Goal: Task Accomplishment & Management: Complete application form

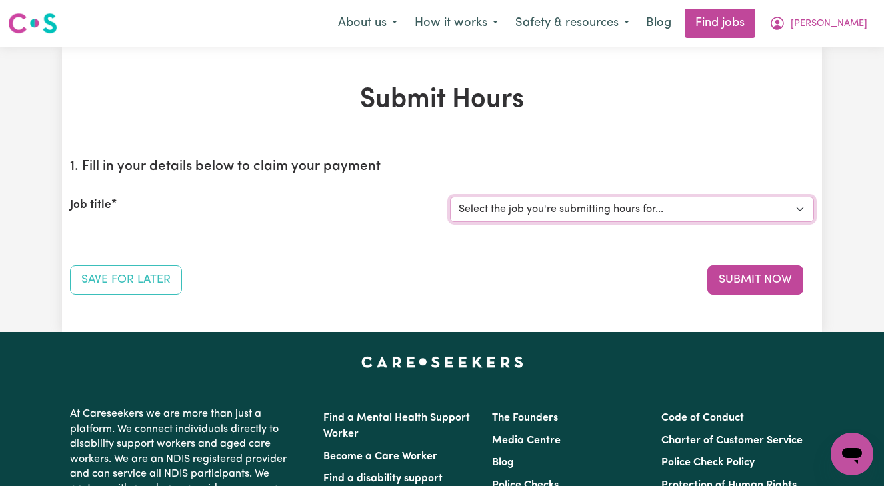
select select "15084"
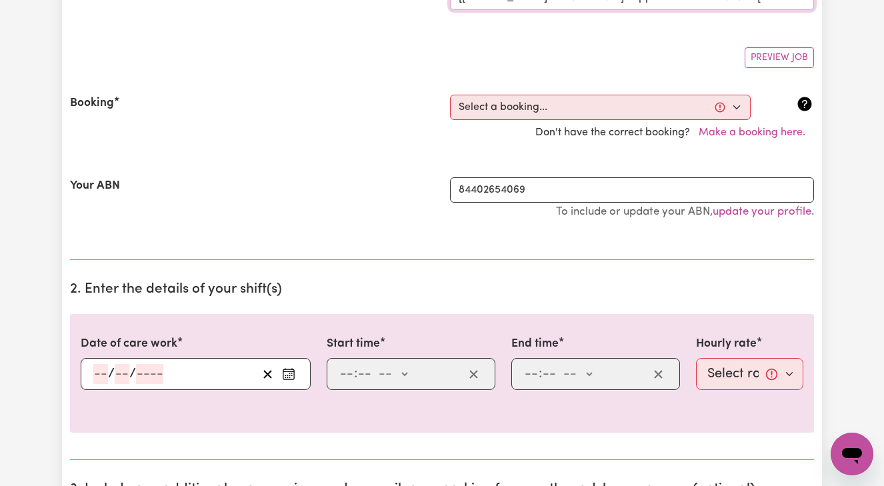
scroll to position [217, 0]
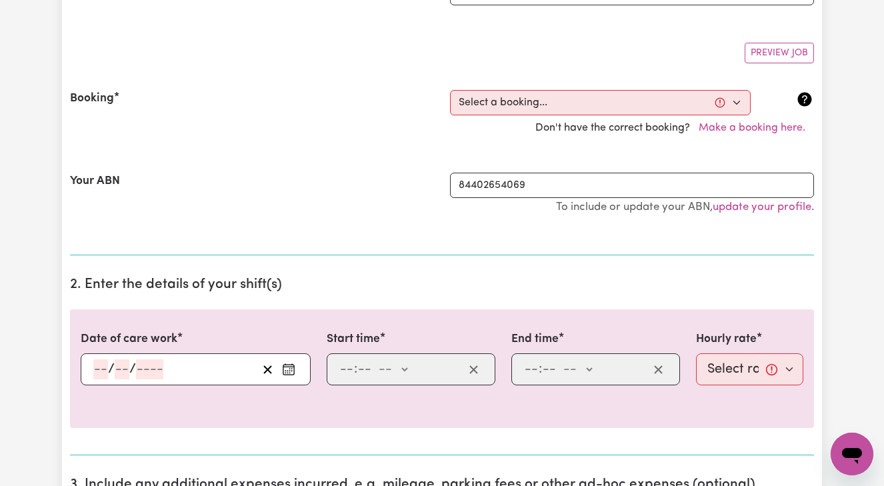
click at [95, 371] on input "number" at bounding box center [100, 369] width 15 height 20
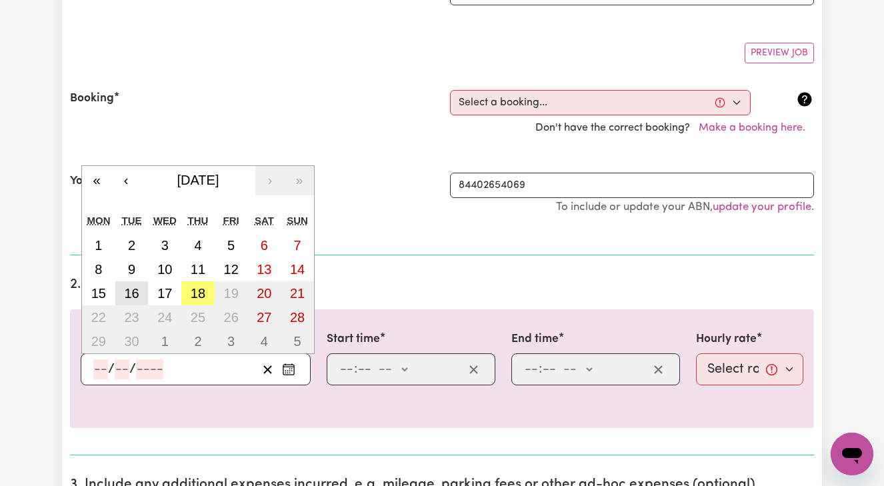
click at [137, 294] on abbr "16" at bounding box center [131, 293] width 15 height 15
type input "[DATE]"
type input "16"
type input "9"
type input "2025"
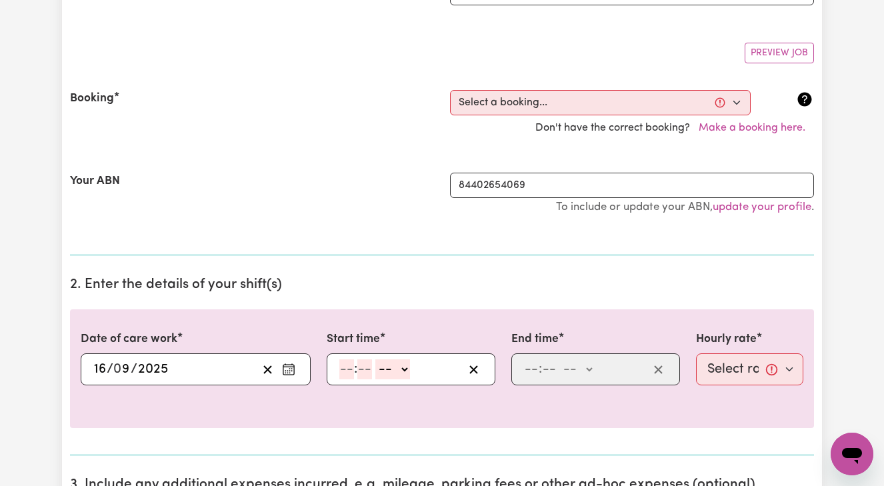
click at [341, 364] on input "number" at bounding box center [346, 369] width 15 height 20
type input "6"
type input "00"
select select "am"
type input "06:00"
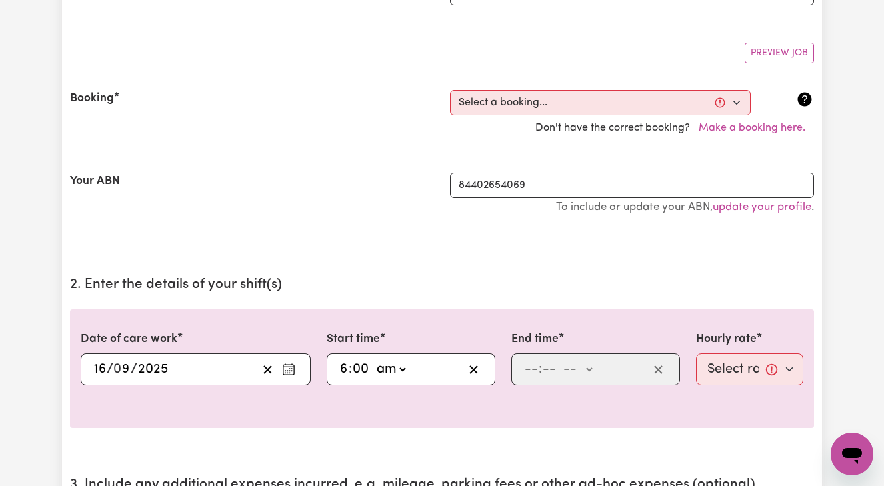
type input "0"
click at [526, 365] on input "number" at bounding box center [531, 369] width 15 height 20
type input "10"
type input "0"
click at [527, 365] on input "10" at bounding box center [531, 369] width 14 height 20
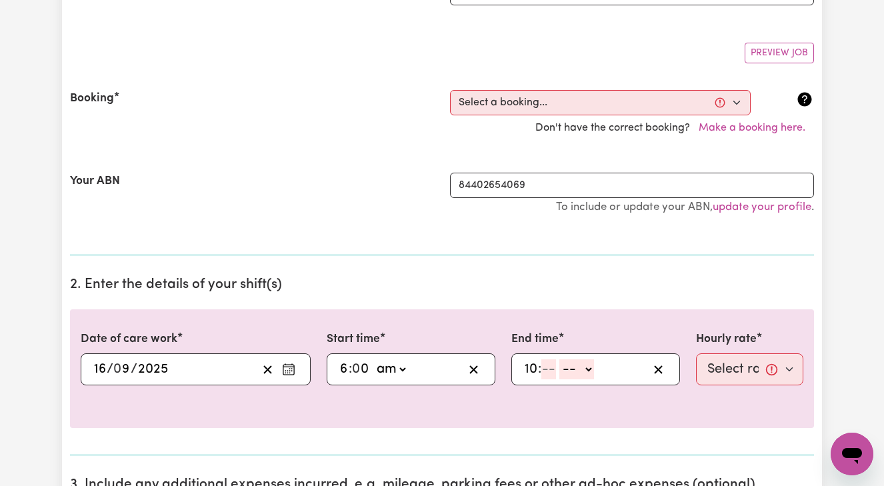
click at [535, 365] on input "10" at bounding box center [531, 369] width 14 height 20
click at [533, 363] on input "10" at bounding box center [531, 369] width 14 height 20
click at [535, 363] on input "10" at bounding box center [531, 369] width 14 height 20
type input "1"
type input "12"
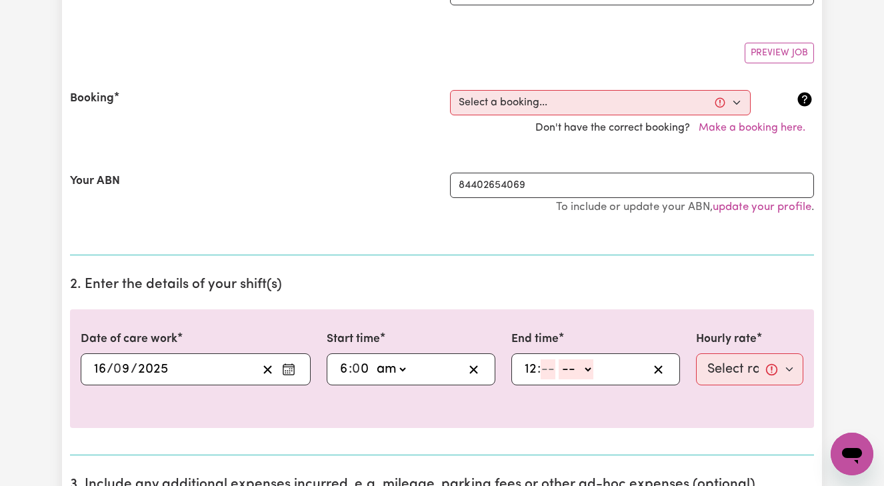
type input "1"
click at [535, 367] on input "12" at bounding box center [530, 369] width 13 height 20
type input "1"
click at [546, 366] on input "number" at bounding box center [543, 369] width 15 height 20
type input "00"
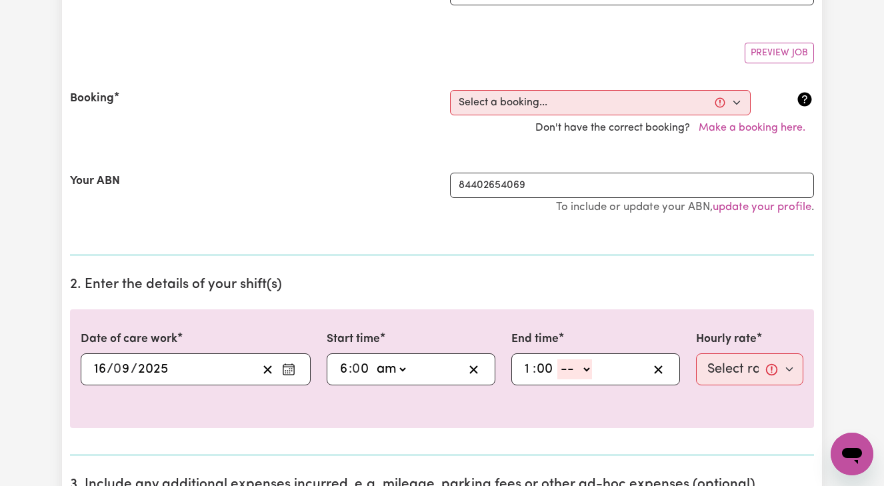
select select "pm"
type input "13:00"
type input "0"
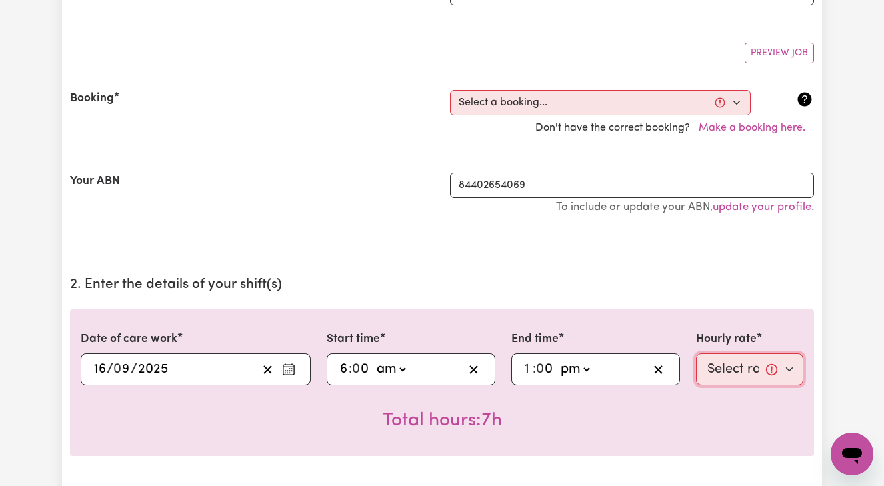
select select "42-Weekday"
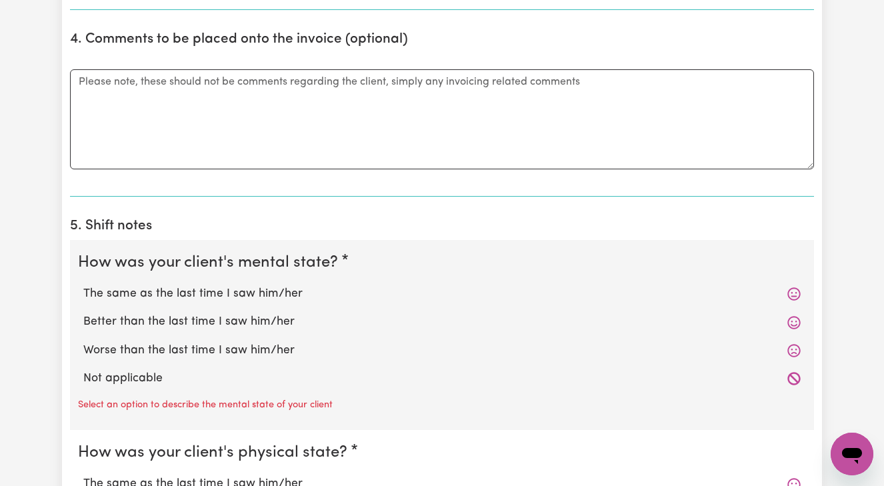
scroll to position [822, 0]
click at [112, 373] on label "Not applicable" at bounding box center [441, 378] width 717 height 17
click at [83, 370] on input "Not applicable" at bounding box center [83, 369] width 1 height 1
radio input "true"
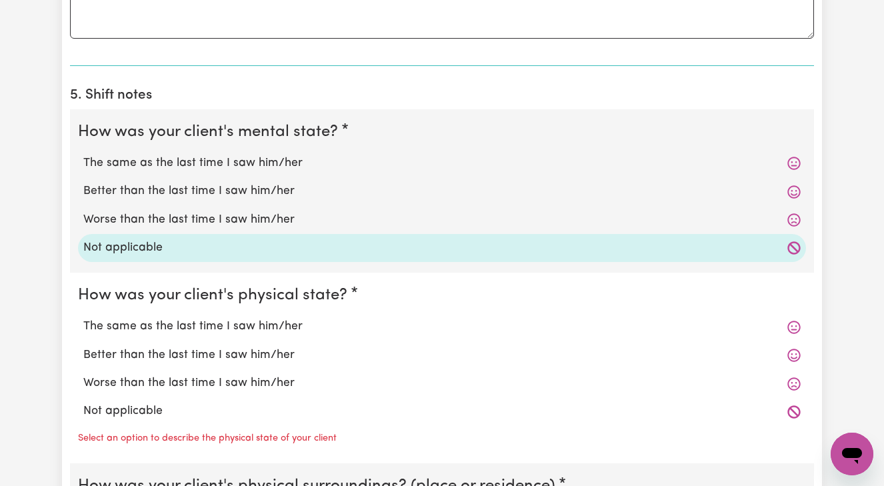
scroll to position [964, 0]
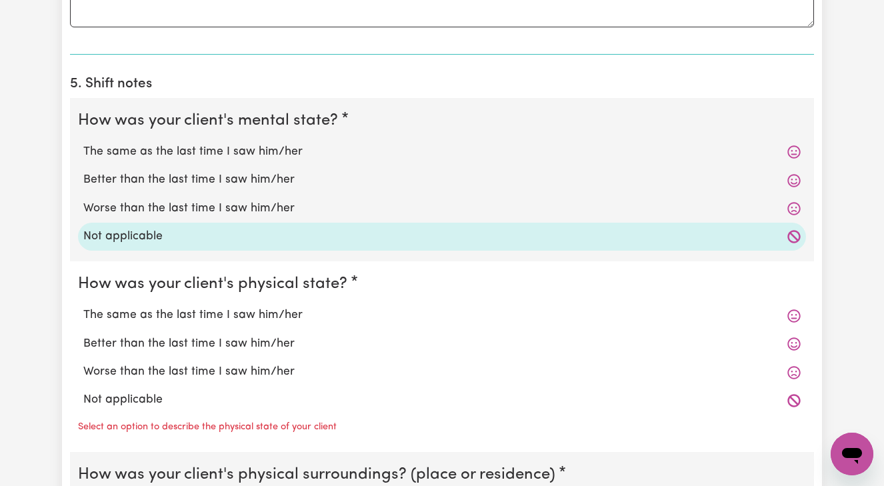
click at [115, 392] on label "Not applicable" at bounding box center [441, 399] width 717 height 17
click at [83, 391] on input "Not applicable" at bounding box center [83, 391] width 1 height 1
radio input "true"
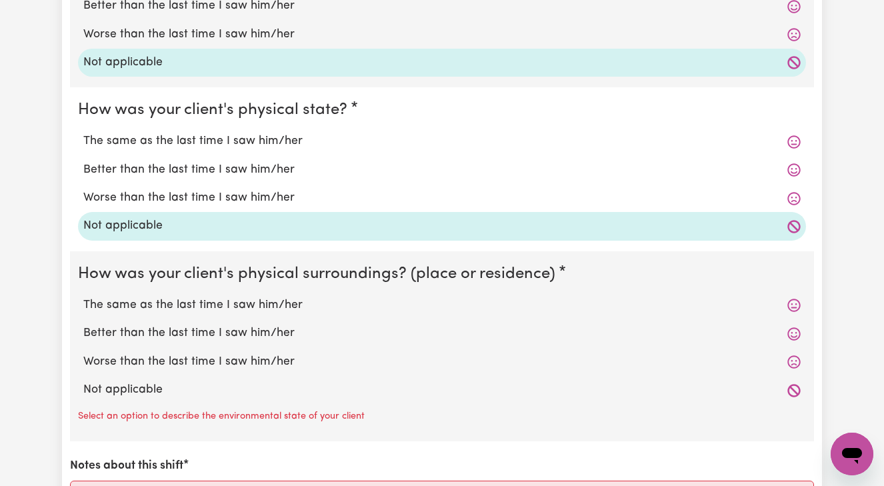
scroll to position [1140, 0]
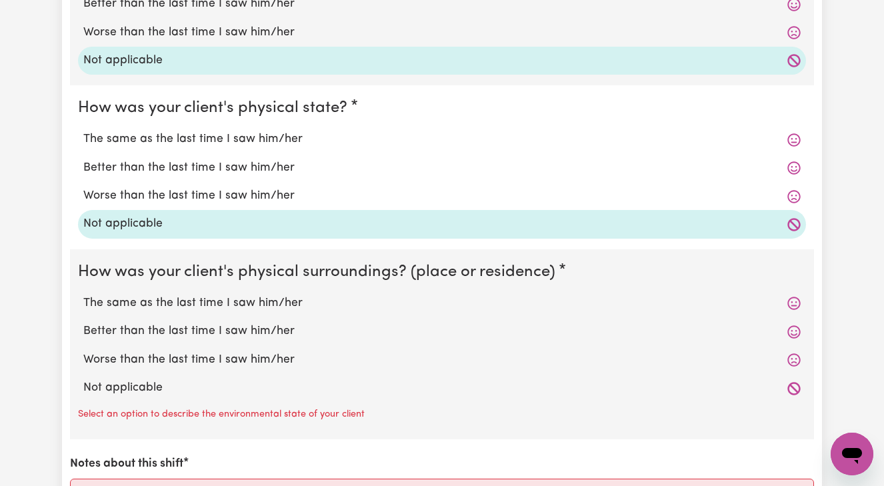
click at [115, 379] on label "Not applicable" at bounding box center [441, 387] width 717 height 17
click at [83, 379] on input "Not applicable" at bounding box center [83, 379] width 1 height 1
radio input "true"
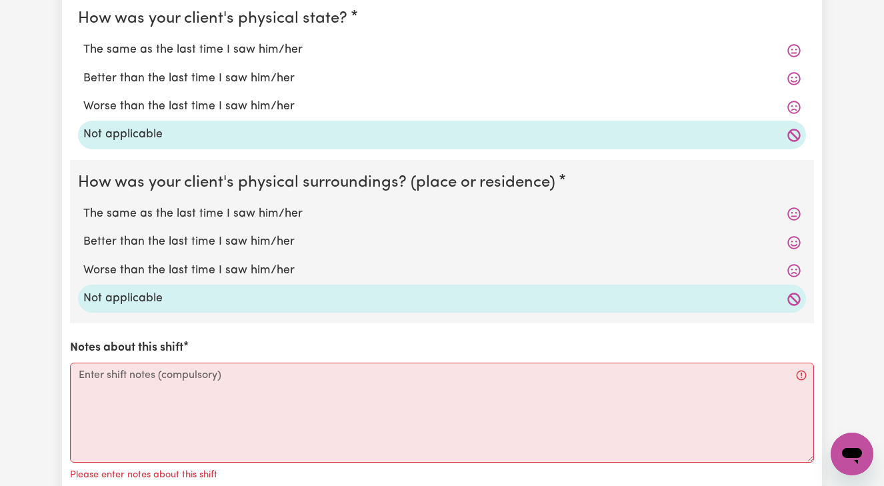
scroll to position [1232, 0]
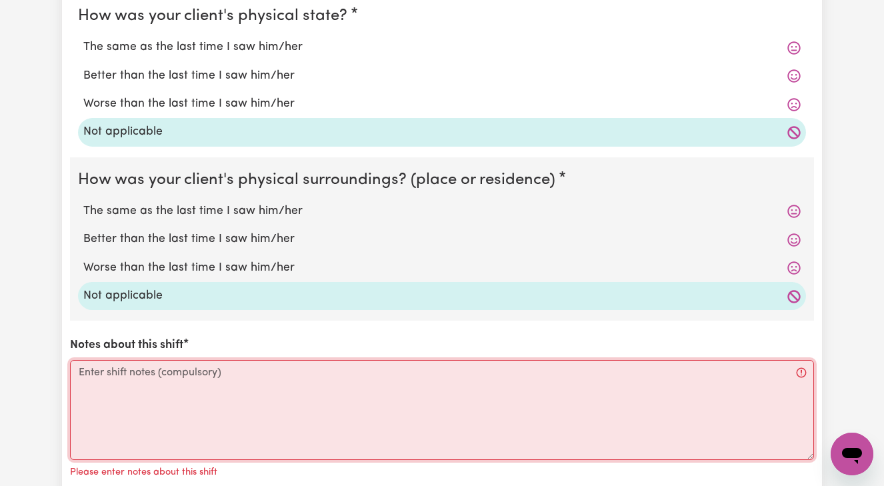
click at [96, 365] on textarea "Notes about this shift" at bounding box center [442, 410] width 744 height 100
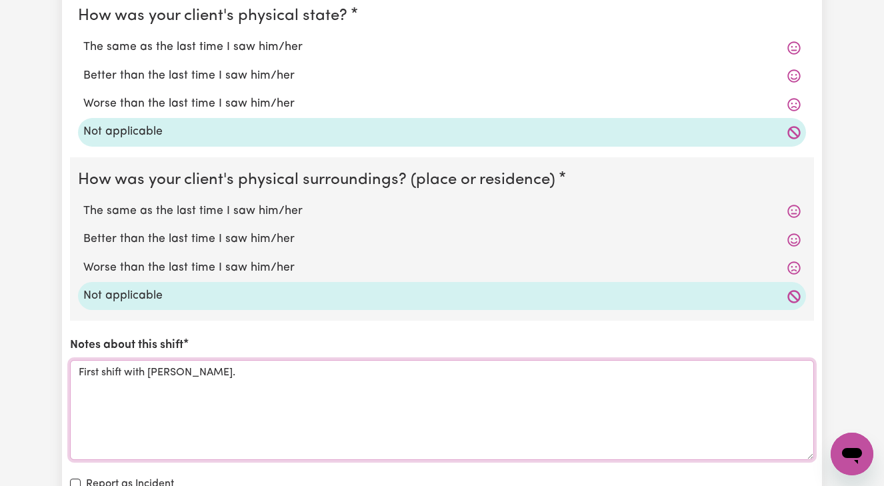
click at [101, 361] on textarea "First shift with [PERSON_NAME]." at bounding box center [442, 410] width 744 height 100
click at [224, 363] on textarea "First time shift with [PERSON_NAME]." at bounding box center [442, 410] width 744 height 100
click at [271, 364] on textarea "First time shift with [PERSON_NAME] [DATE]. She was with another SW, and discus…" at bounding box center [442, 410] width 744 height 100
click at [637, 361] on textarea "First time shift with [PERSON_NAME] [DATE]. [PERSON_NAME] was with another SW, …" at bounding box center [442, 410] width 744 height 100
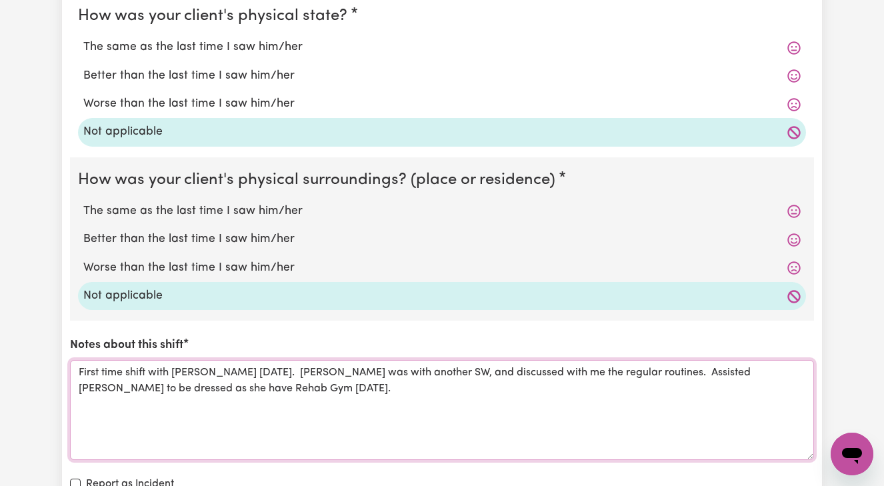
click at [95, 379] on textarea "First time shift with [PERSON_NAME] [DATE]. [PERSON_NAME] was with another SW, …" at bounding box center [442, 410] width 744 height 100
click at [90, 380] on textarea "First time shift with [PERSON_NAME] [DATE]. [PERSON_NAME] was with another SW, …" at bounding box center [442, 410] width 744 height 100
click at [103, 383] on textarea "First time shift with [PERSON_NAME] [DATE]. [PERSON_NAME] was with another SW, …" at bounding box center [442, 410] width 744 height 100
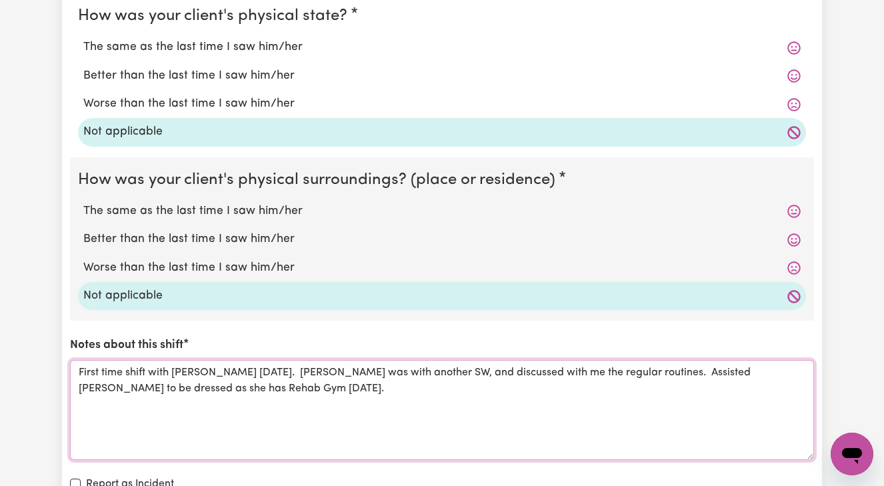
click at [199, 380] on textarea "First time shift with [PERSON_NAME] [DATE]. [PERSON_NAME] was with another SW, …" at bounding box center [442, 410] width 744 height 100
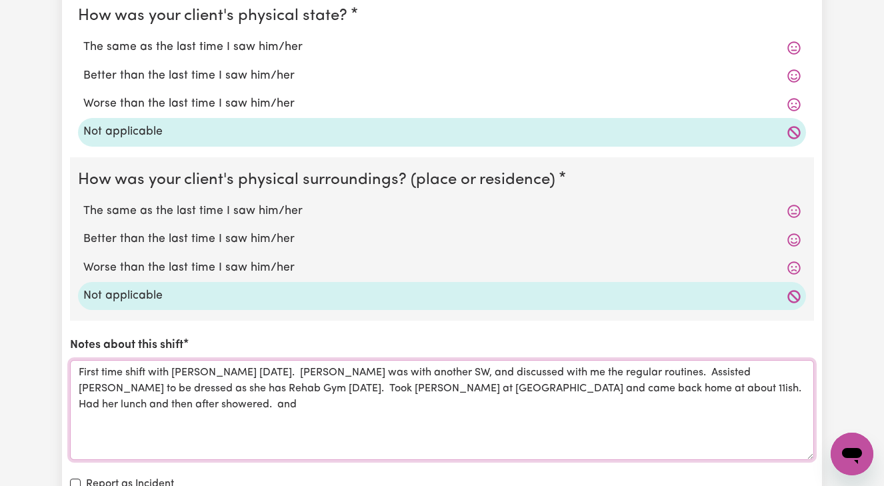
type textarea "First time shift with [PERSON_NAME] [DATE]. [PERSON_NAME] was with another SW, …"
